Goal: Information Seeking & Learning: Learn about a topic

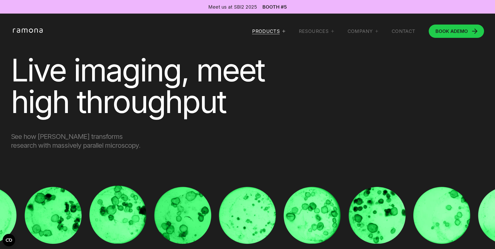
click at [266, 30] on div "Products" at bounding box center [266, 31] width 28 height 6
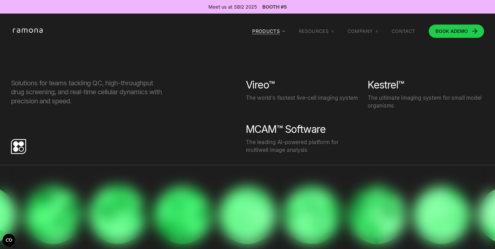
click at [266, 30] on div "Products" at bounding box center [266, 31] width 28 height 6
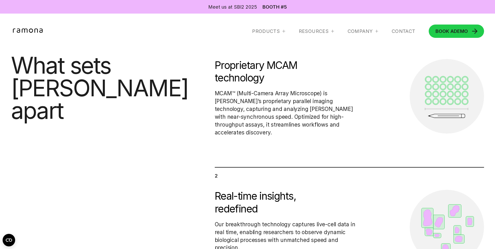
scroll to position [276, 0]
drag, startPoint x: 269, startPoint y: 68, endPoint x: 293, endPoint y: 69, distance: 24.3
click at [293, 69] on h5 "Proprietary MCAM technology" at bounding box center [261, 71] width 92 height 25
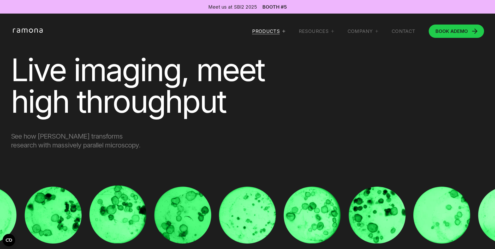
scroll to position [0, 0]
click at [272, 33] on div "Products" at bounding box center [266, 31] width 28 height 6
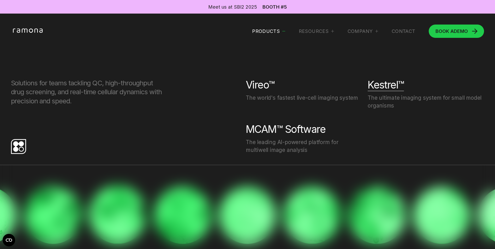
click at [390, 86] on div "Kestrel™" at bounding box center [385, 84] width 36 height 13
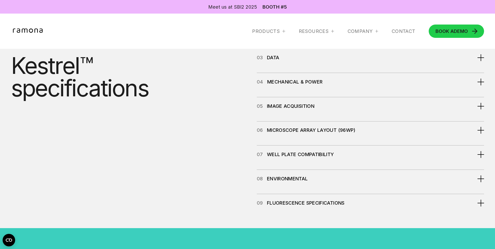
scroll to position [2041, 0]
click at [480, 133] on div at bounding box center [480, 129] width 1 height 7
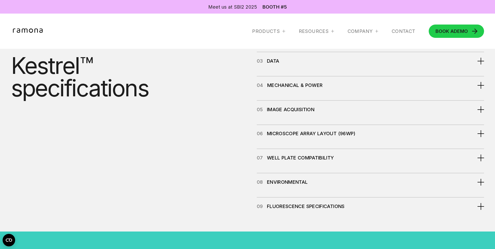
scroll to position [2025, 0]
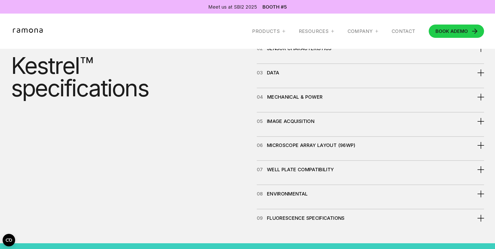
click at [479, 28] on div at bounding box center [480, 24] width 7 height 7
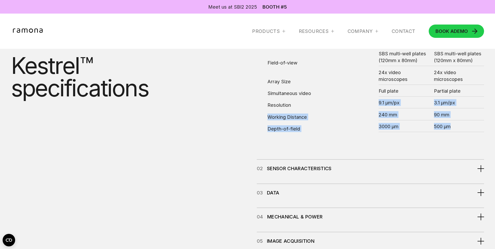
drag, startPoint x: 377, startPoint y: 144, endPoint x: 451, endPoint y: 167, distance: 77.8
click at [451, 132] on div "Field-of-view behavior mode SBS multi-well plates (120mm x 80mm) screening mode…" at bounding box center [375, 87] width 216 height 90
drag, startPoint x: 451, startPoint y: 167, endPoint x: 487, endPoint y: 182, distance: 39.0
click at [487, 182] on section "Kestrel™ specifications see All publications 01 Optical Characteristics Field-o…" at bounding box center [247, 175] width 495 height 375
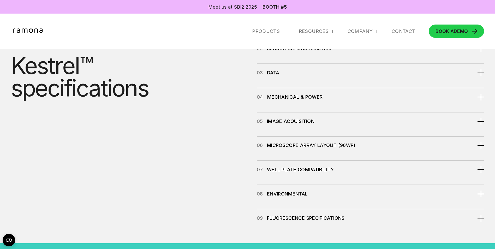
click at [479, 28] on div at bounding box center [480, 24] width 7 height 7
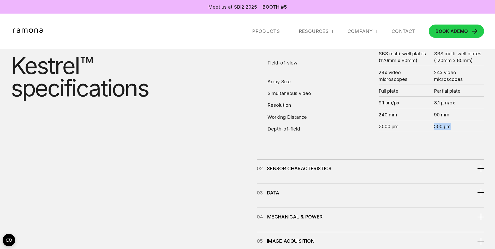
drag, startPoint x: 434, startPoint y: 168, endPoint x: 451, endPoint y: 168, distance: 17.5
click at [451, 130] on div "500 µm" at bounding box center [459, 126] width 50 height 7
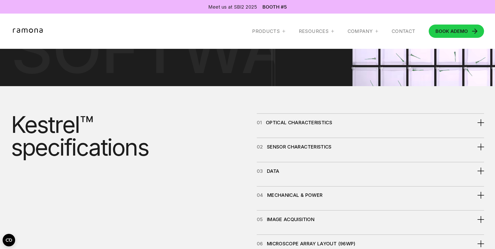
scroll to position [1975, 0]
